Goal: Find specific page/section: Find specific page/section

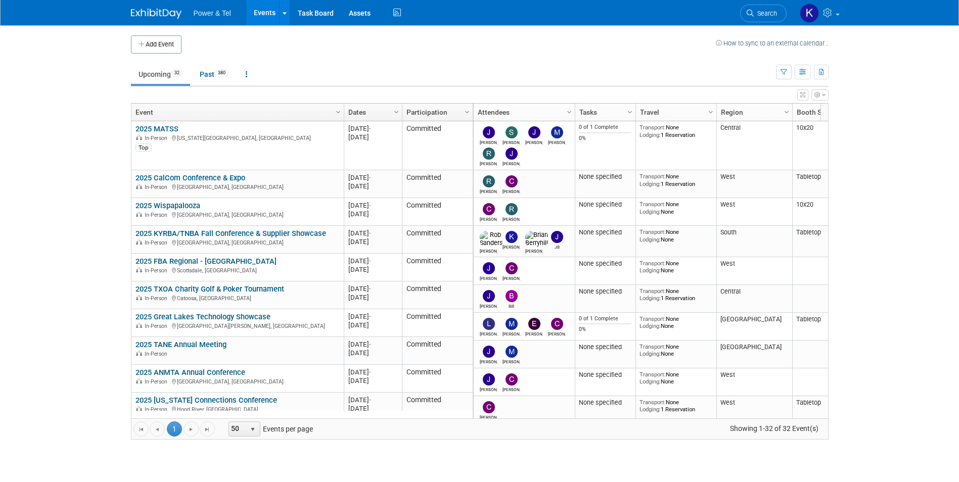
click at [765, 14] on span "Search" at bounding box center [765, 14] width 23 height 8
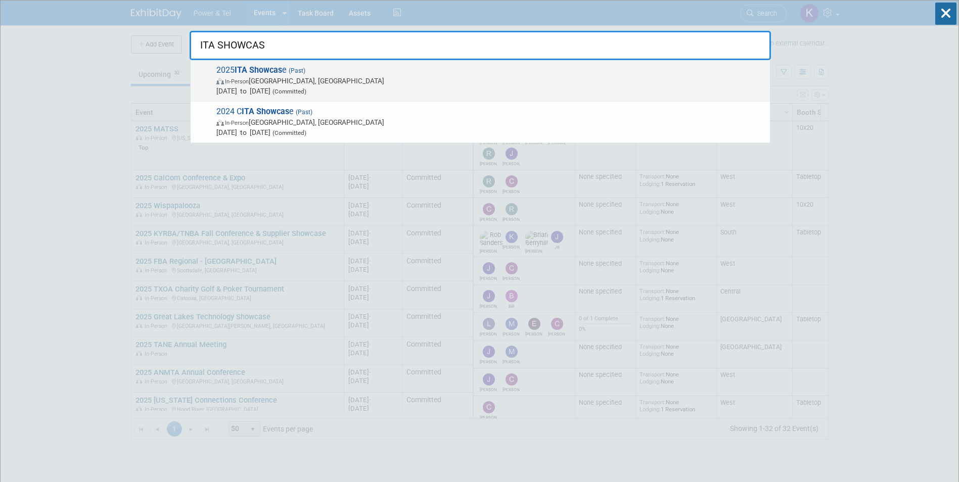
type input "ITA SHOWCAS"
click at [253, 69] on strong "ITA Showcas" at bounding box center [259, 70] width 48 height 10
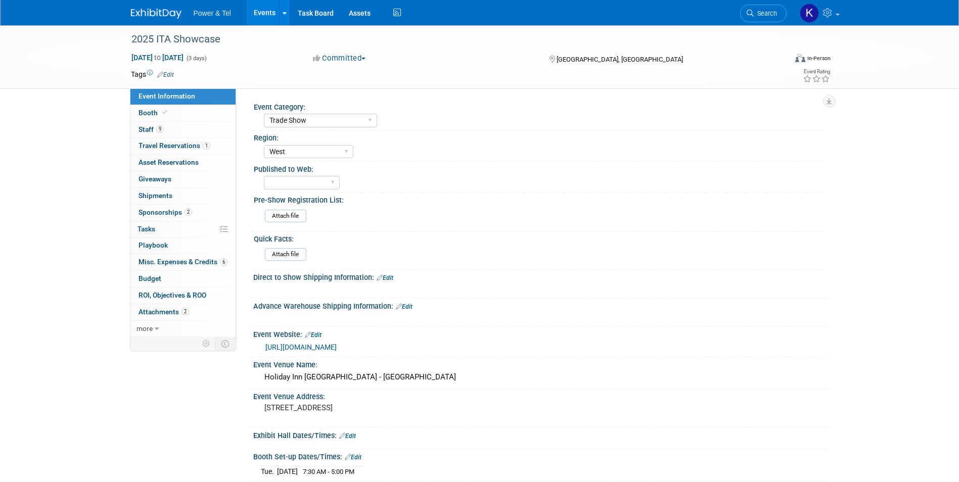
select select "Trade Show"
select select "West"
